Goal: Information Seeking & Learning: Find specific fact

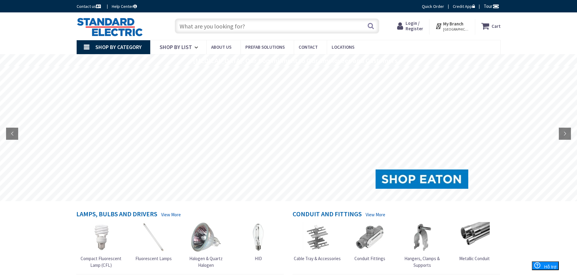
click at [219, 25] on input "text" at bounding box center [277, 25] width 204 height 15
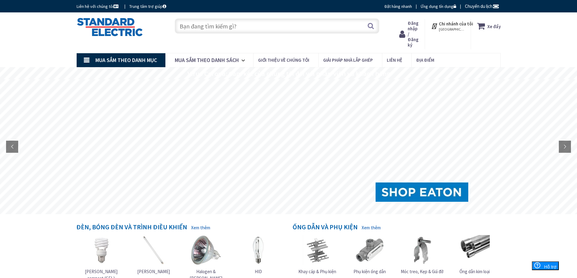
click at [213, 27] on input "text" at bounding box center [277, 25] width 204 height 15
paste input "phi 2.5mm"
type input "phi 2.5mm"
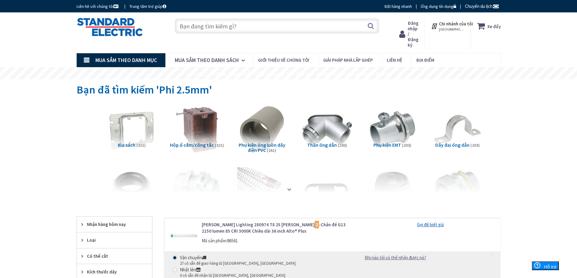
click at [235, 29] on input "text" at bounding box center [277, 25] width 204 height 15
paste input "H4 4mm dài 65mm"
type input "H4 4mm dài 65mm"
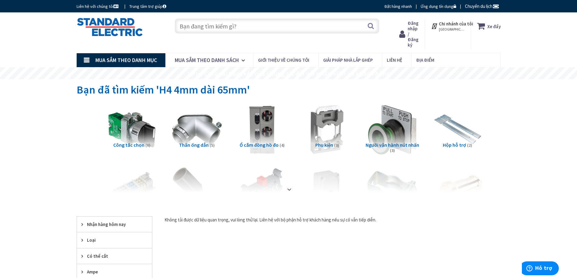
click at [231, 23] on input "text" at bounding box center [277, 25] width 204 height 15
paste input "14mm"
type input "14mm"
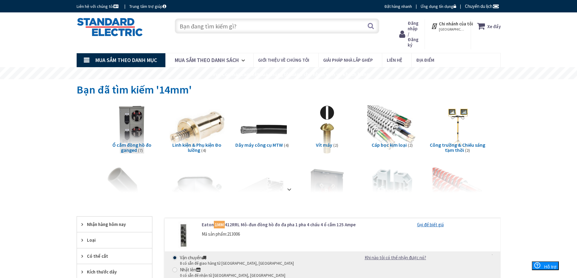
drag, startPoint x: 215, startPoint y: 124, endPoint x: 196, endPoint y: 128, distance: 18.8
click at [196, 128] on img at bounding box center [196, 129] width 55 height 55
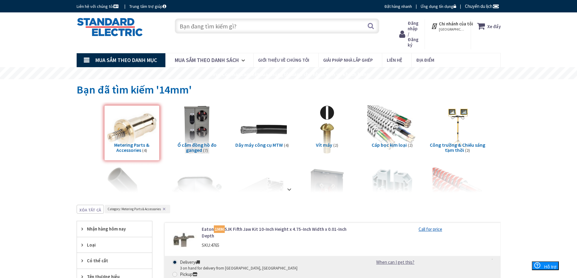
scroll to position [205, 0]
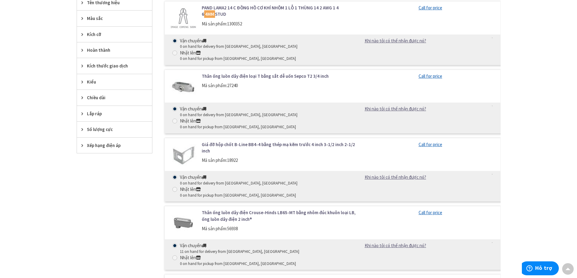
scroll to position [259, 0]
